Goal: Find contact information: Find contact information

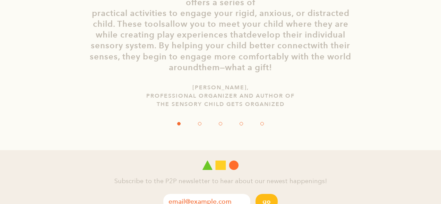
scroll to position [1415, 0]
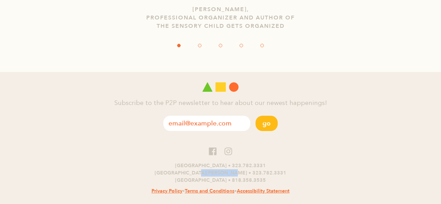
drag, startPoint x: 223, startPoint y: 162, endPoint x: 260, endPoint y: 163, distance: 37.1
click at [260, 163] on p "[GEOGRAPHIC_DATA] • 323.782.3331 [GEOGRAPHIC_DATA][PERSON_NAME] • 323.782.[GEOG…" at bounding box center [220, 173] width 441 height 22
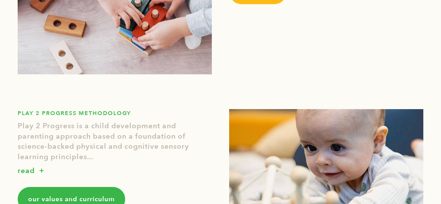
scroll to position [0, 0]
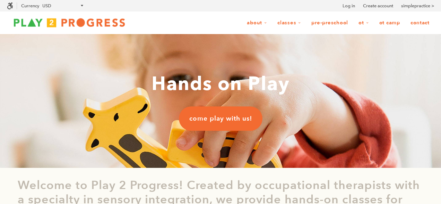
click at [419, 22] on link "Contact" at bounding box center [420, 22] width 28 height 13
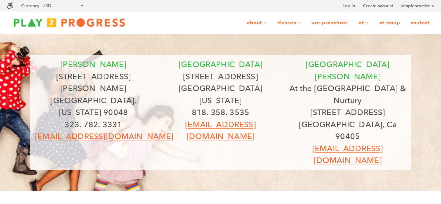
scroll to position [0, 0]
drag, startPoint x: 125, startPoint y: 101, endPoint x: 54, endPoint y: 98, distance: 70.5
click at [54, 118] on p "323. 782. 3331" at bounding box center [93, 124] width 117 height 12
copy p "323. 782. 3331"
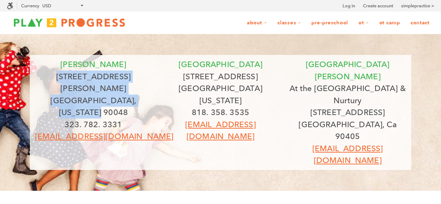
drag, startPoint x: 59, startPoint y: 75, endPoint x: 152, endPoint y: 84, distance: 93.3
click at [152, 84] on div "[PERSON_NAME] [STREET_ADDRESS][PERSON_NAME][US_STATE]. 782. 3331 [EMAIL_ADDRESS…" at bounding box center [93, 100] width 127 height 84
copy div "[STREET_ADDRESS][PERSON_NAME][US_STATE]"
